Goal: Navigation & Orientation: Find specific page/section

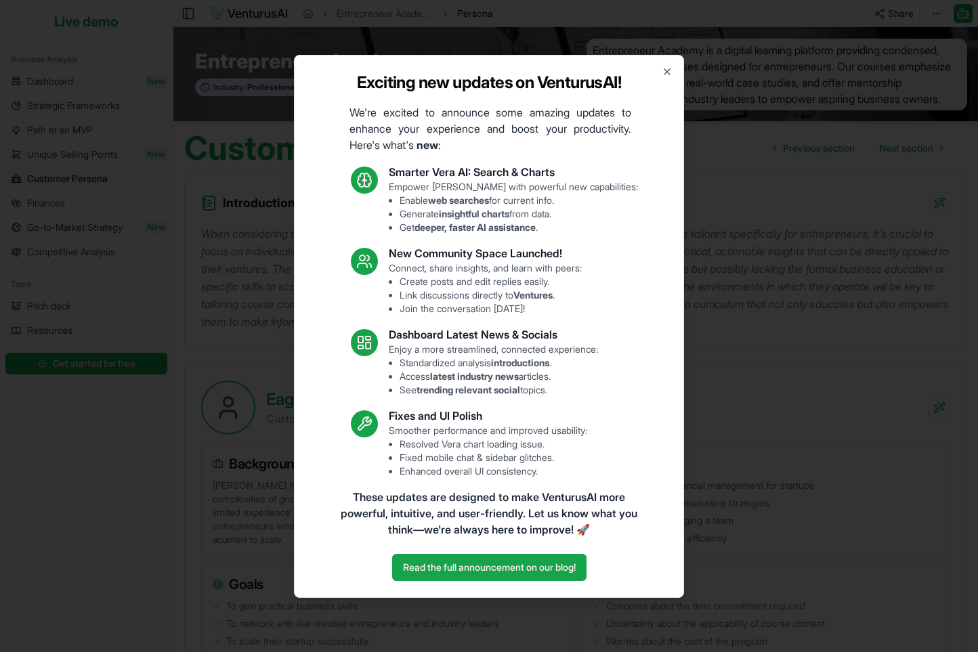
drag, startPoint x: 669, startPoint y: 69, endPoint x: 604, endPoint y: 62, distance: 66.1
click at [669, 69] on icon "button" at bounding box center [667, 71] width 5 height 5
